Goal: Navigation & Orientation: Find specific page/section

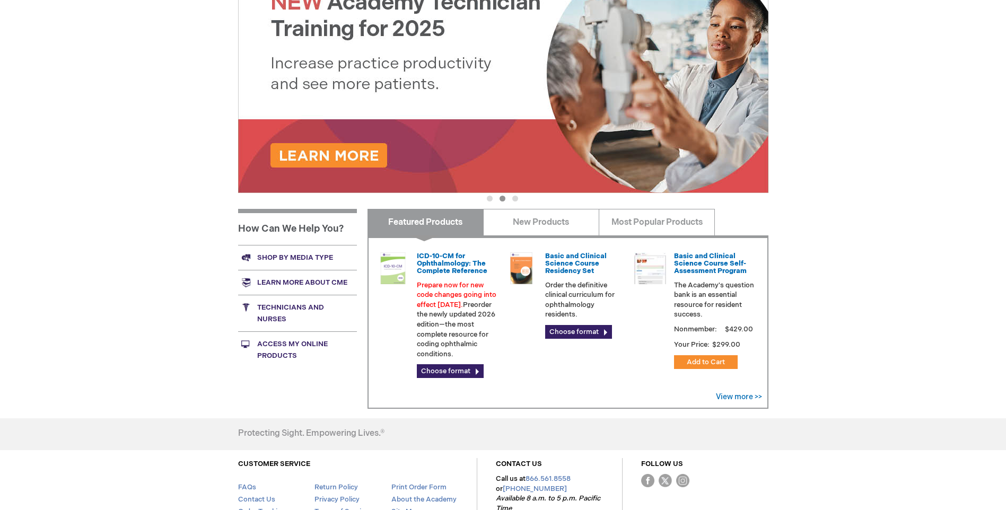
scroll to position [140, 0]
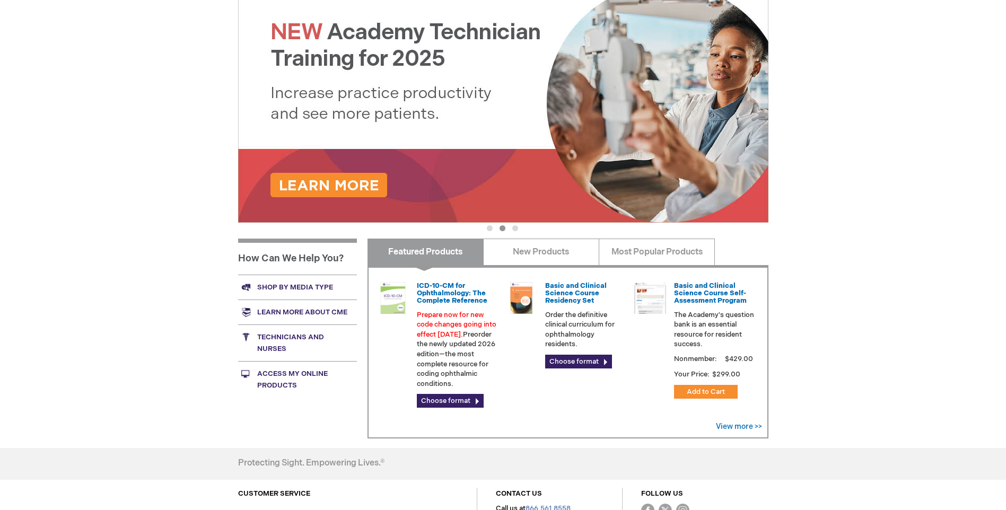
click at [288, 287] on link "Shop by media type" at bounding box center [297, 287] width 119 height 25
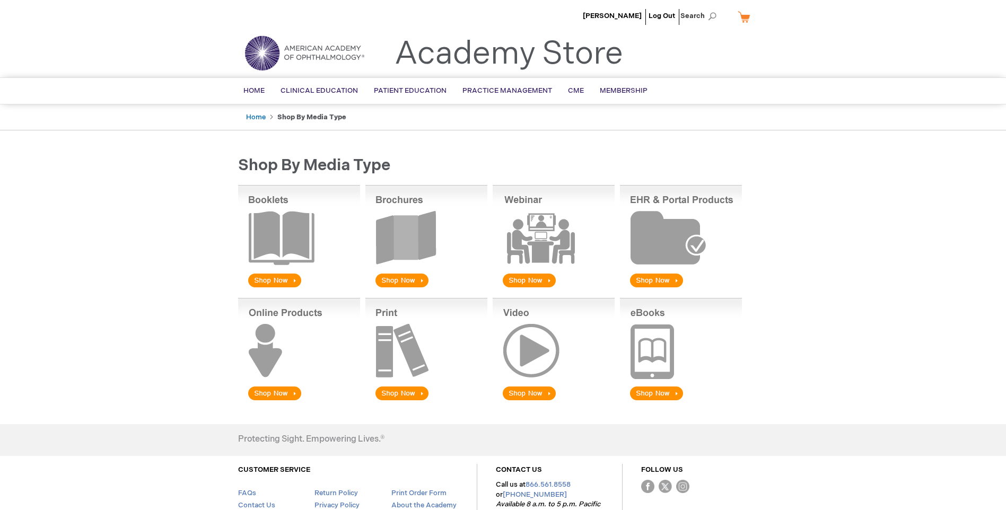
drag, startPoint x: 403, startPoint y: 241, endPoint x: 485, endPoint y: 239, distance: 81.7
click at [403, 241] on img at bounding box center [426, 237] width 122 height 104
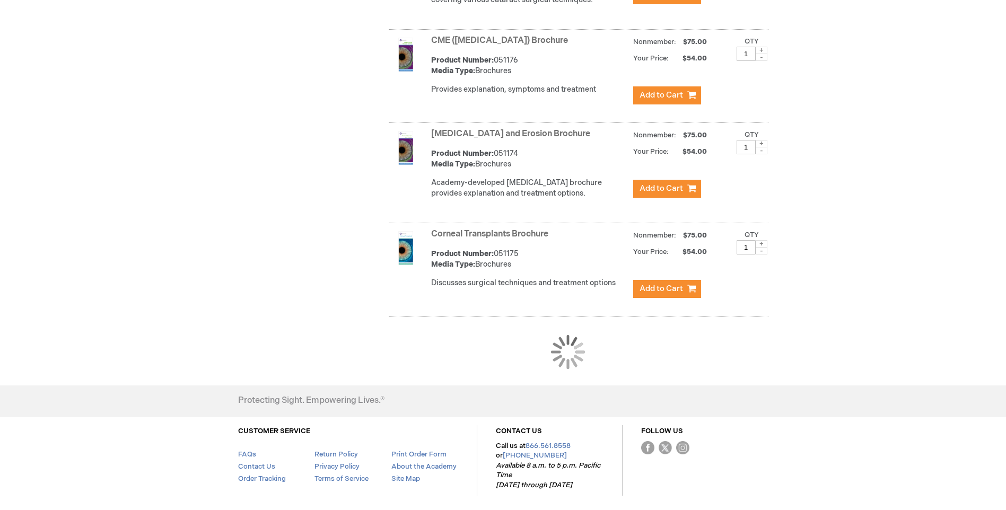
scroll to position [954, 0]
